Goal: Transaction & Acquisition: Purchase product/service

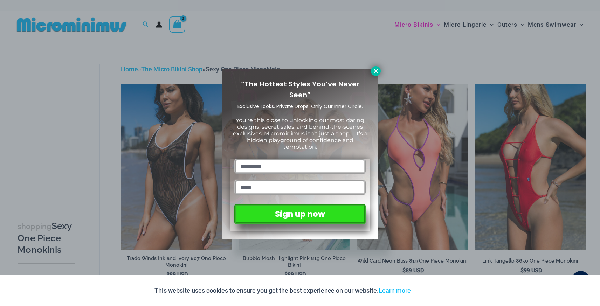
click at [375, 69] on icon at bounding box center [376, 71] width 6 height 6
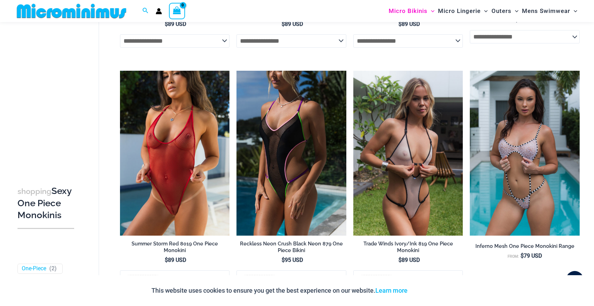
scroll to position [242, 0]
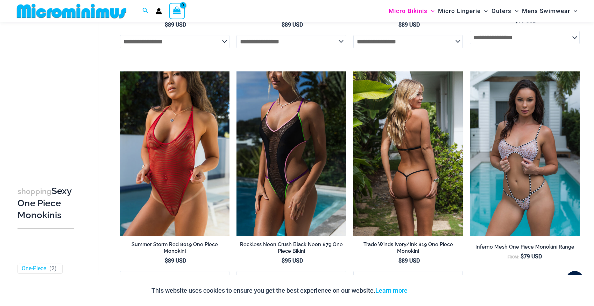
click at [409, 186] on img at bounding box center [409, 153] width 110 height 165
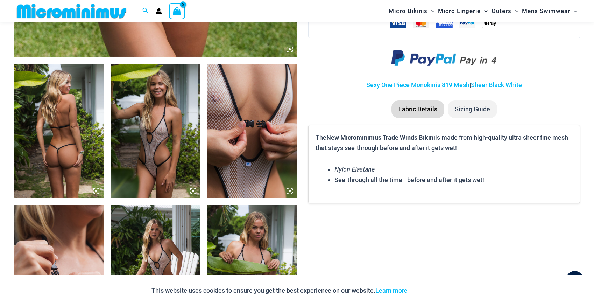
scroll to position [429, 0]
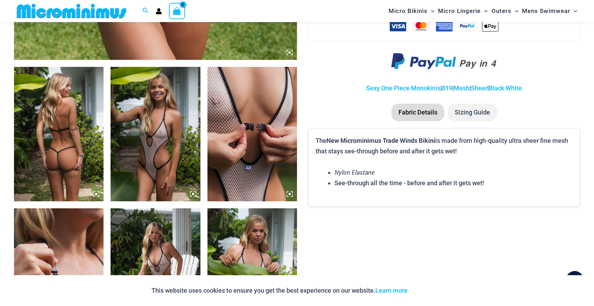
click at [51, 174] on img at bounding box center [59, 134] width 90 height 134
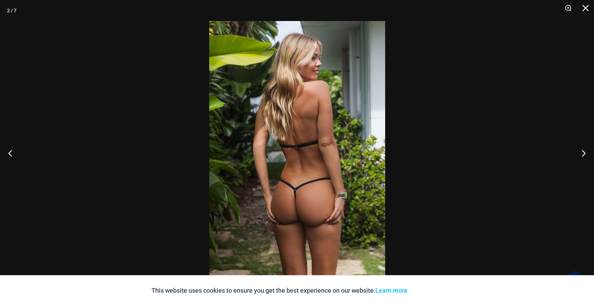
click at [319, 206] on img at bounding box center [297, 153] width 176 height 264
click at [11, 152] on button "Previous" at bounding box center [13, 152] width 26 height 35
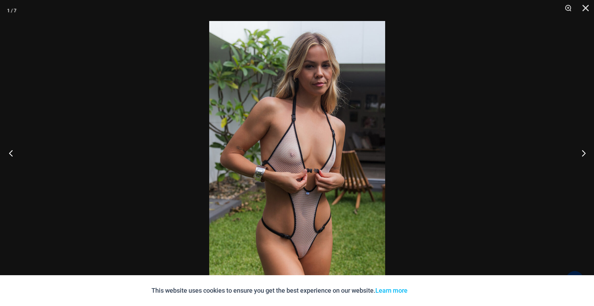
click at [12, 152] on button "Previous" at bounding box center [13, 152] width 26 height 35
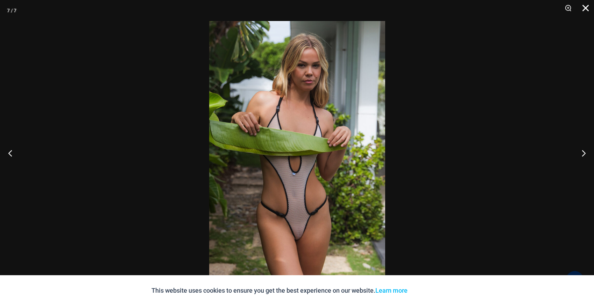
click at [586, 5] on button "Close" at bounding box center [584, 10] width 18 height 21
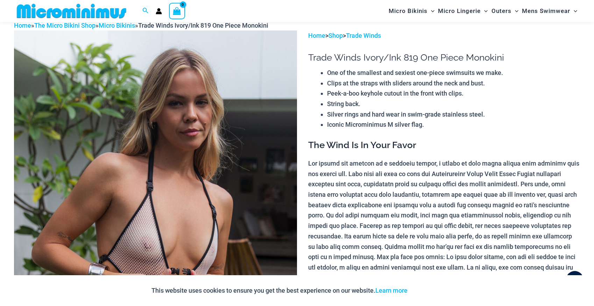
scroll to position [0, 0]
